Goal: Task Accomplishment & Management: Use online tool/utility

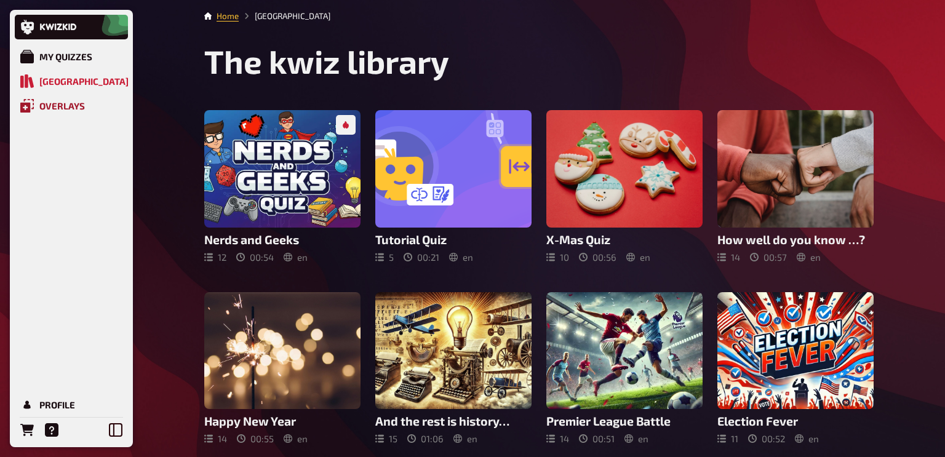
click at [65, 108] on div "Overlays" at bounding box center [62, 105] width 46 height 11
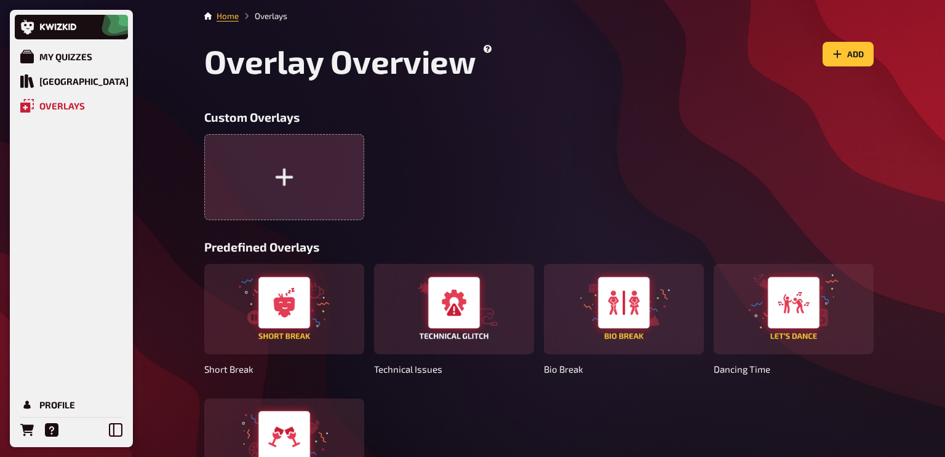
click at [273, 162] on button "button" at bounding box center [284, 177] width 160 height 86
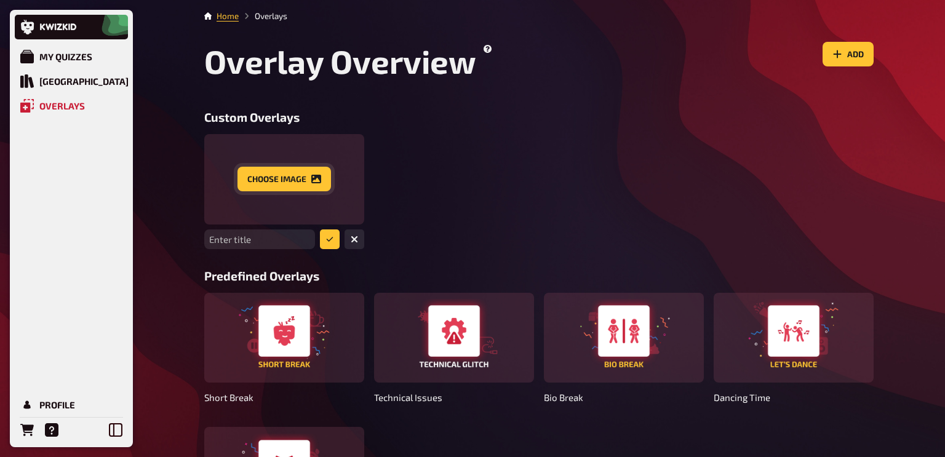
click at [304, 182] on button "Choose image" at bounding box center [284, 179] width 94 height 25
click at [469, 196] on div "Enter title" at bounding box center [538, 191] width 669 height 114
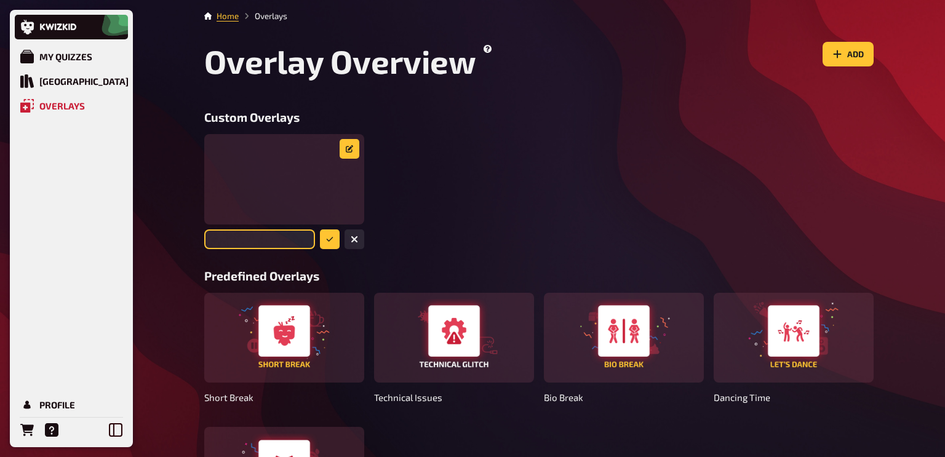
click at [285, 235] on input "text" at bounding box center [259, 239] width 111 height 20
type input "Quiz"
click at [326, 237] on icon "submit" at bounding box center [329, 239] width 7 height 7
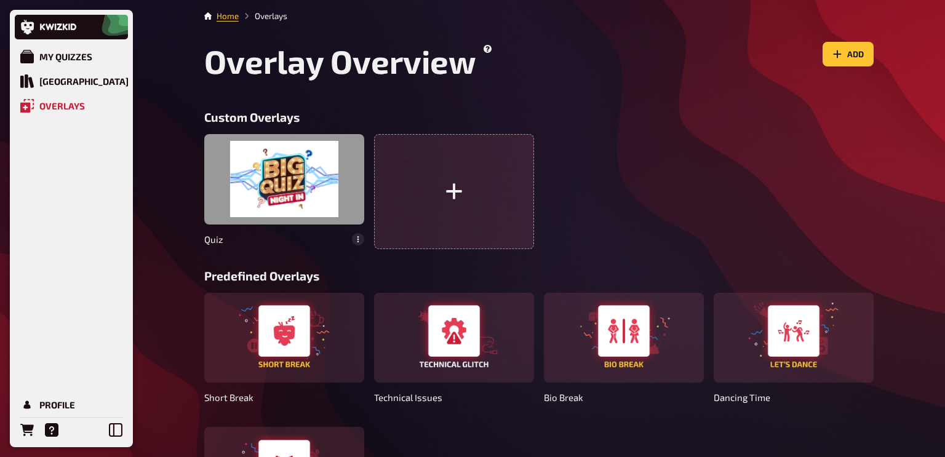
click at [292, 174] on div at bounding box center [284, 179] width 160 height 90
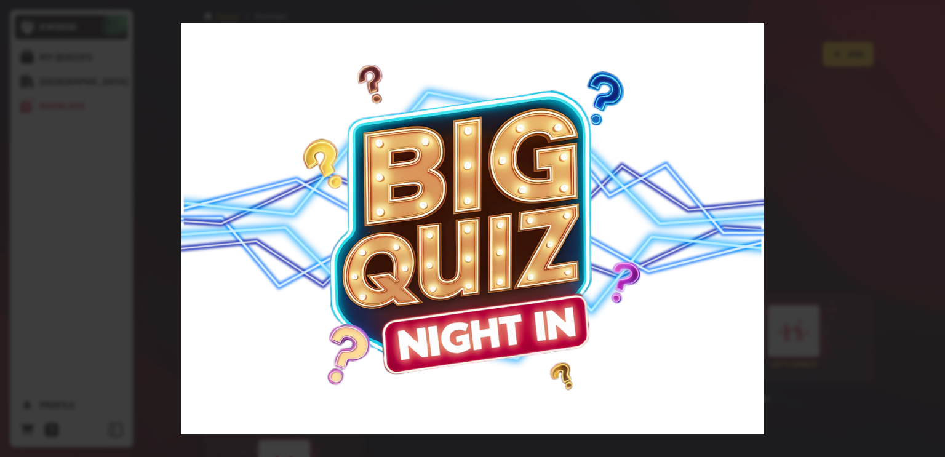
click at [816, 162] on div at bounding box center [472, 228] width 945 height 457
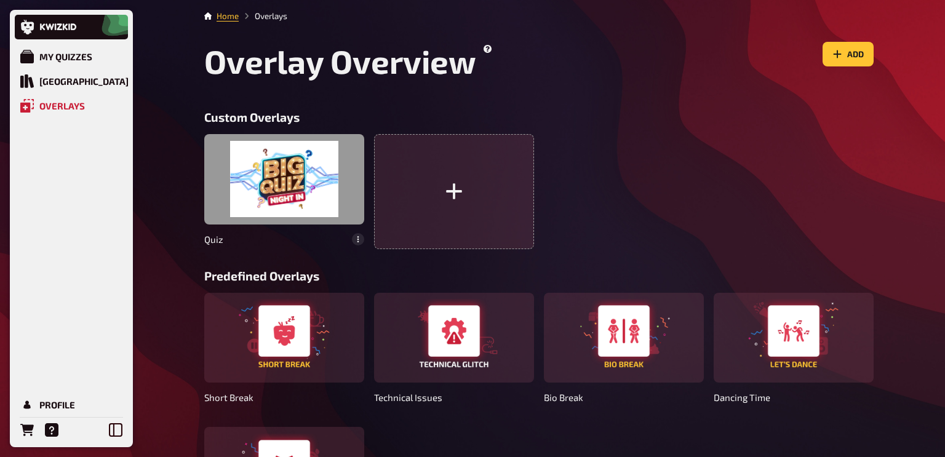
click at [297, 198] on div at bounding box center [284, 179] width 160 height 90
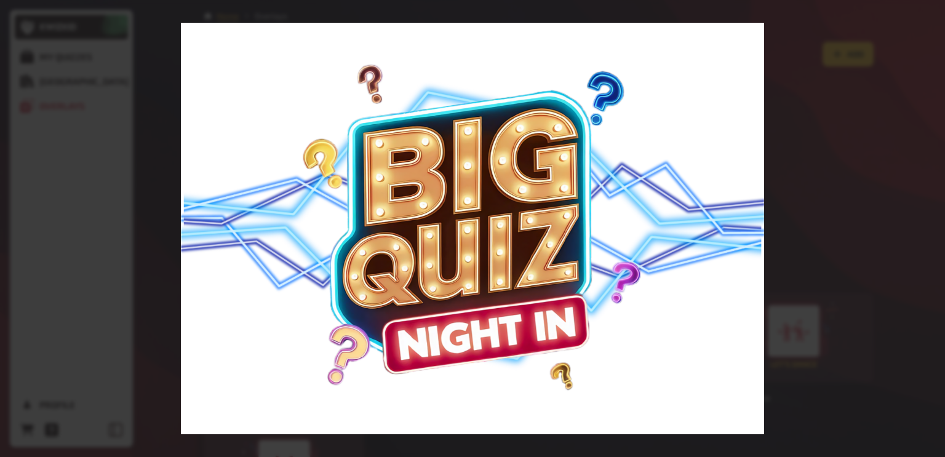
click at [346, 237] on div at bounding box center [472, 228] width 945 height 457
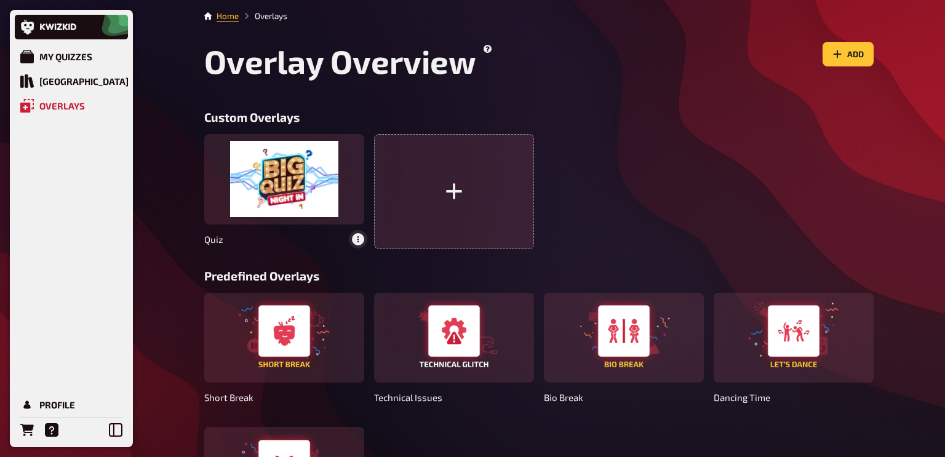
click at [352, 239] on button "button" at bounding box center [358, 239] width 12 height 12
click at [349, 215] on div "delete" at bounding box center [343, 213] width 32 height 9
